Goal: Task Accomplishment & Management: Manage account settings

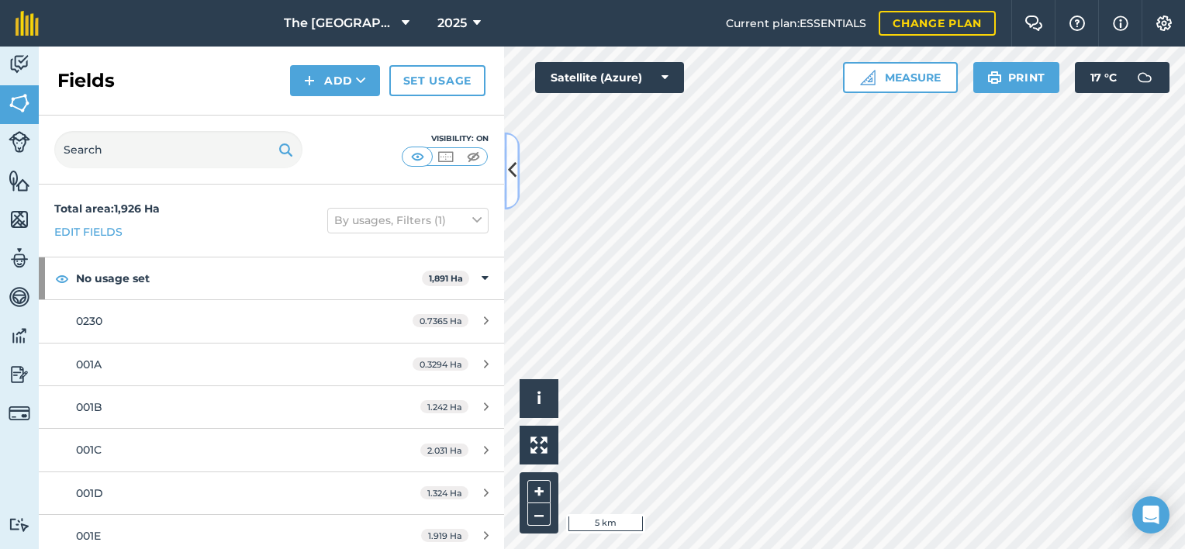
click at [514, 171] on icon at bounding box center [512, 170] width 9 height 27
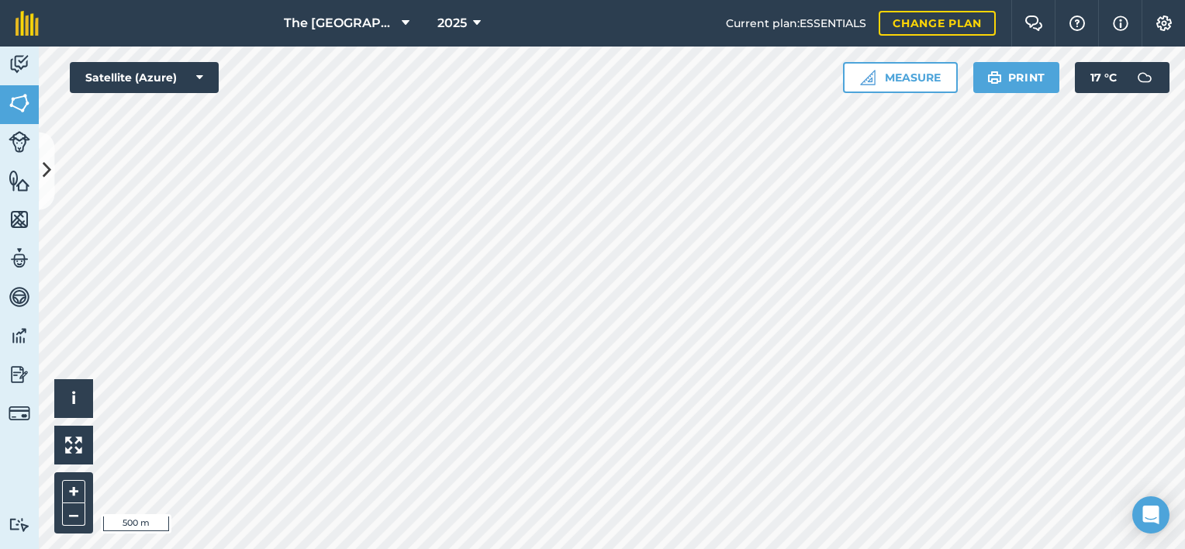
click at [749, 40] on div "The Falls Farm 2025 Current plan : ESSENTIALS Change plan Farm Chat Help Info S…" at bounding box center [592, 274] width 1185 height 549
click at [669, 548] on html "The Falls Farm 2025 Current plan : ESSENTIALS Change plan Farm Chat Help Info S…" at bounding box center [592, 274] width 1185 height 549
click at [822, 548] on html "The Falls Farm 2025 Current plan : ESSENTIALS Change plan Farm Chat Help Info S…" at bounding box center [592, 274] width 1185 height 549
click at [786, 548] on html "The Falls Farm 2025 Current plan : ESSENTIALS Change plan Farm Chat Help Info S…" at bounding box center [592, 274] width 1185 height 549
click at [1184, 452] on html "The Falls Farm 2025 Current plan : ESSENTIALS Change plan Farm Chat Help Info S…" at bounding box center [592, 274] width 1185 height 549
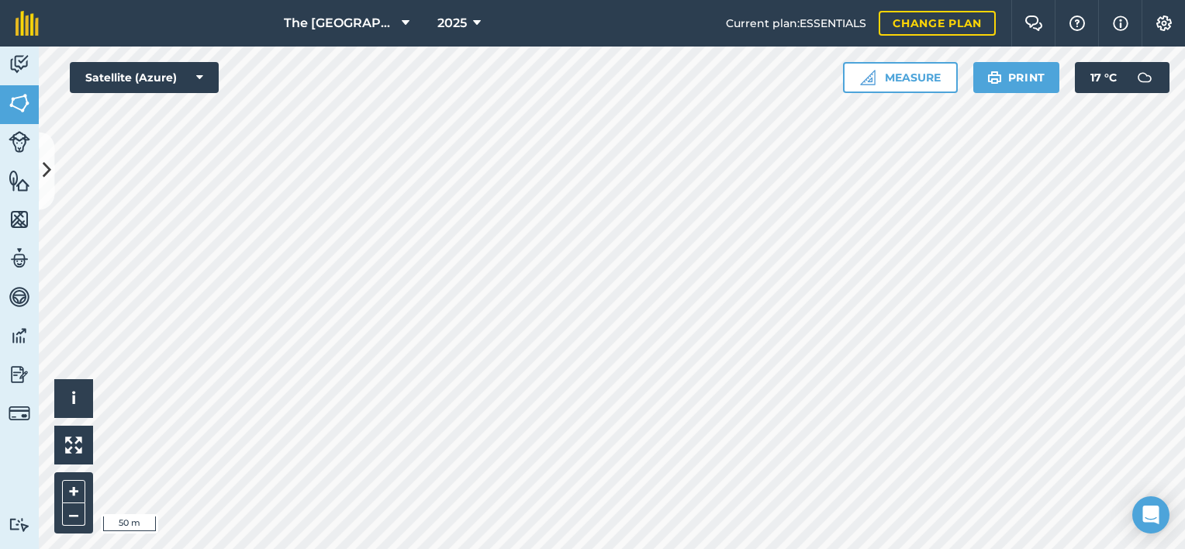
click at [828, 43] on div "The Falls Farm 2025 Current plan : ESSENTIALS Change plan Farm Chat Help Info S…" at bounding box center [592, 274] width 1185 height 549
click at [603, 23] on div "The Falls Farm 2025 Current plan : ESSENTIALS Change plan Farm Chat Help Info S…" at bounding box center [592, 274] width 1185 height 549
